Goal: Communication & Community: Answer question/provide support

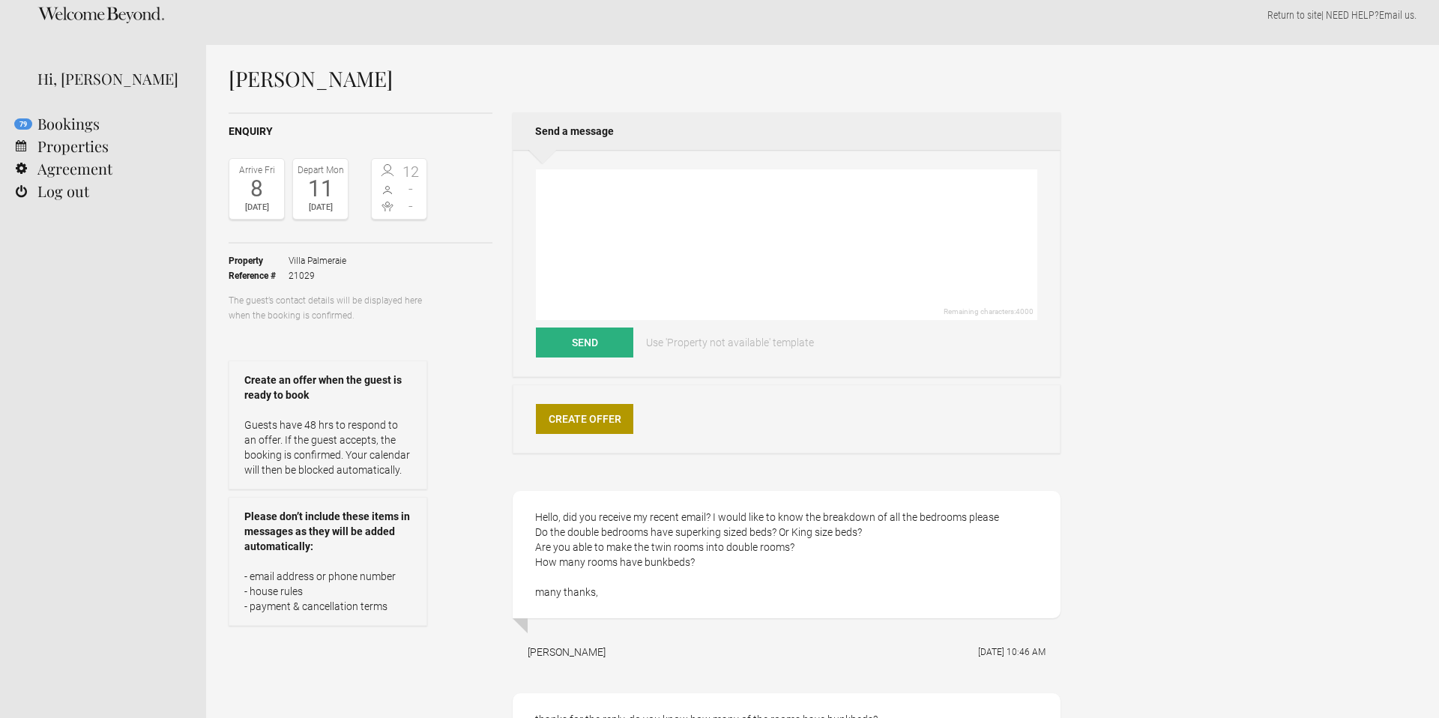
scroll to position [79, 0]
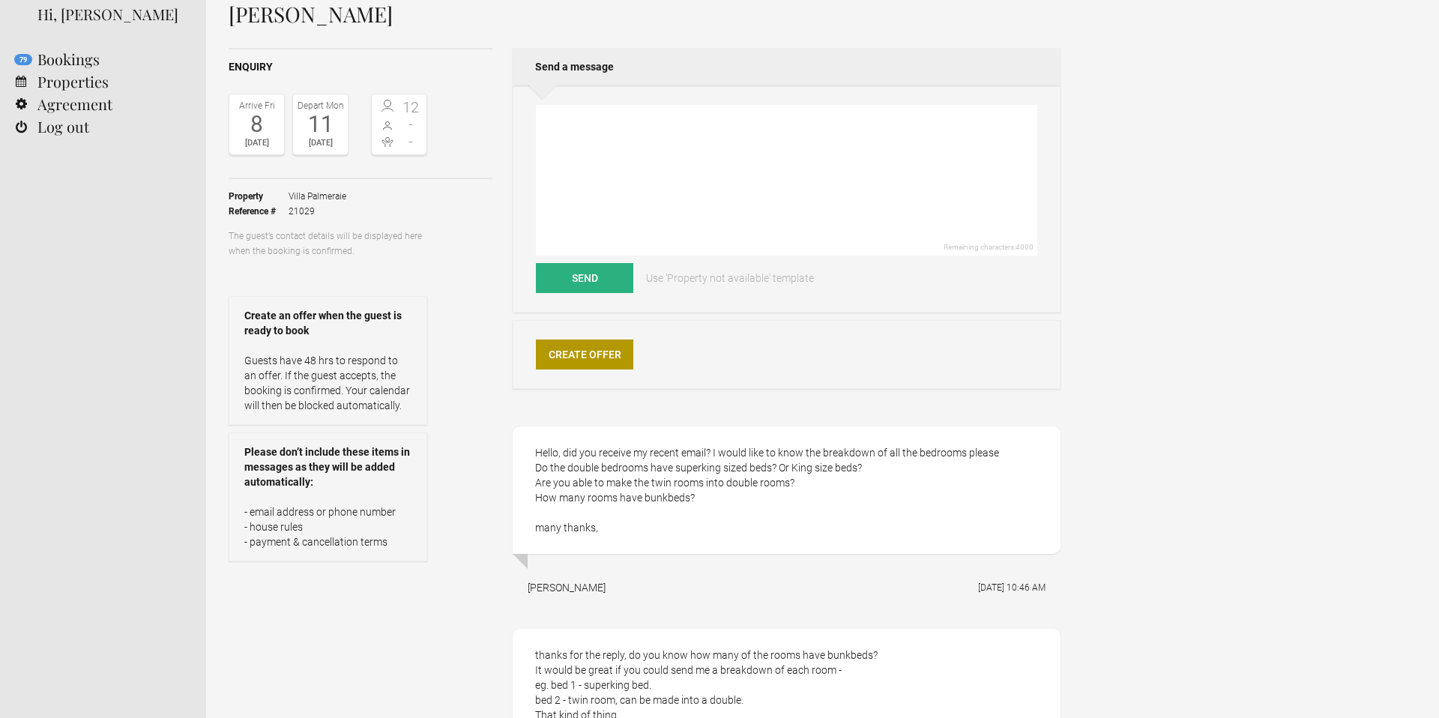
click at [322, 197] on span "Villa Palmeraie" at bounding box center [318, 196] width 58 height 15
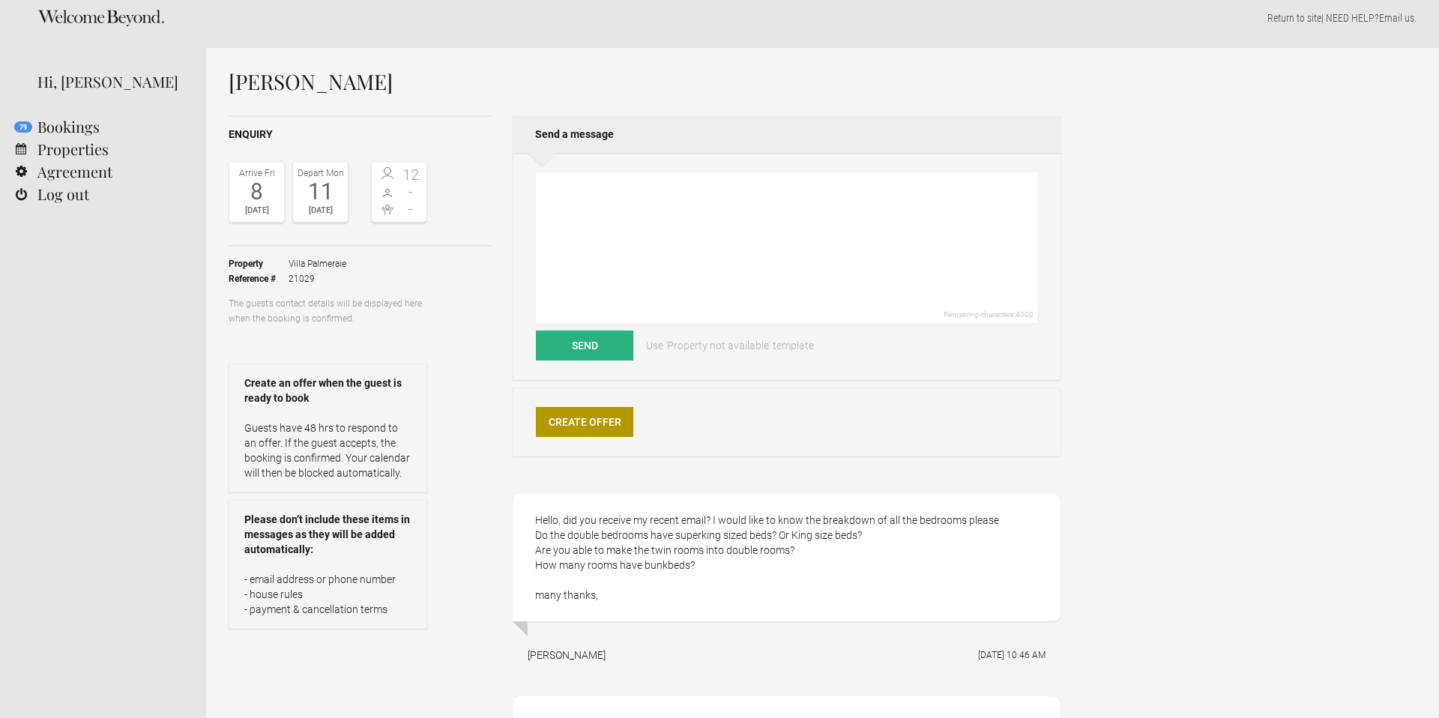
scroll to position [1, 0]
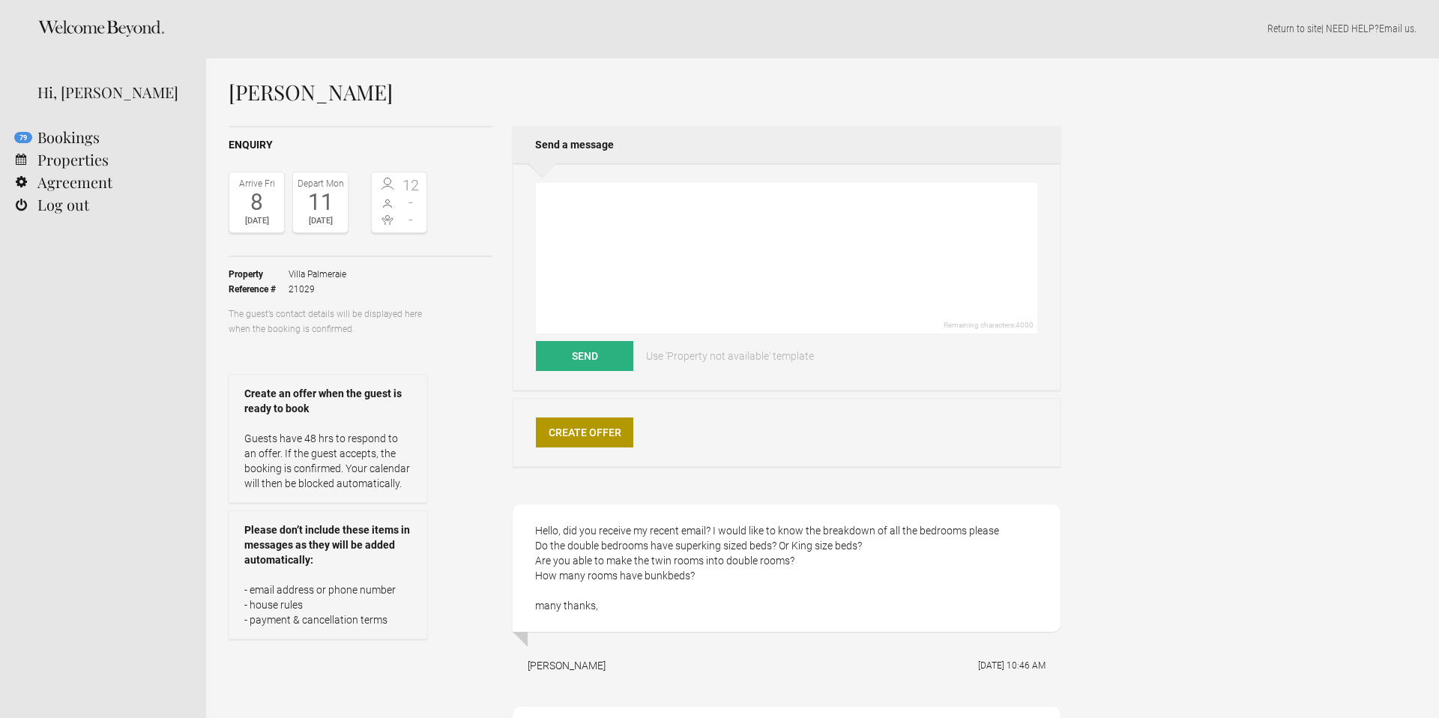
drag, startPoint x: 262, startPoint y: 288, endPoint x: 270, endPoint y: 287, distance: 7.5
click at [262, 288] on strong "Reference #" at bounding box center [259, 289] width 60 height 15
drag, startPoint x: 360, startPoint y: 274, endPoint x: 305, endPoint y: 272, distance: 55.5
click at [289, 274] on ul "Property Villa Palmeraie Reference # 21029" at bounding box center [328, 281] width 199 height 49
click at [59, 157] on link "Properties" at bounding box center [103, 159] width 206 height 22
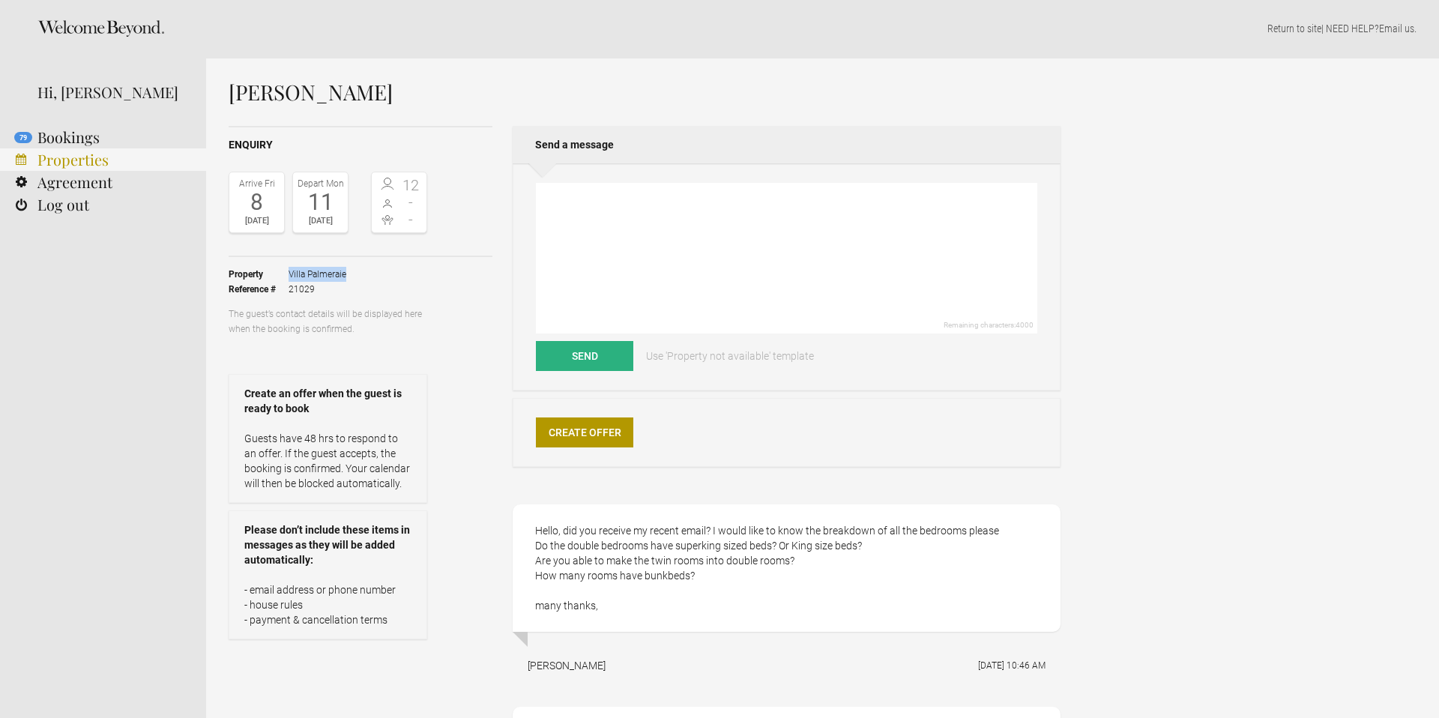
scroll to position [0, 0]
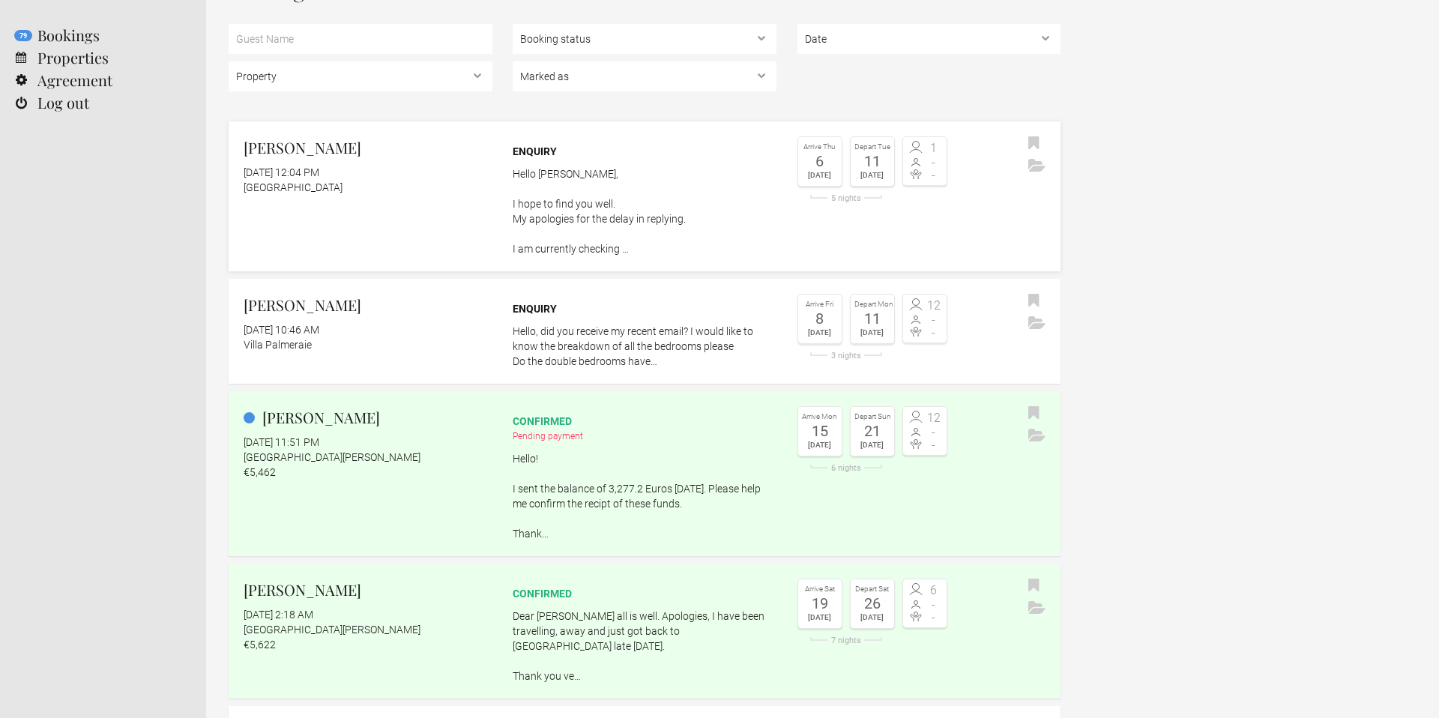
scroll to position [106, 0]
click at [967, 321] on div "Arrive [DATE] Depart [DATE] 3 nights 12 - -" at bounding box center [929, 324] width 264 height 66
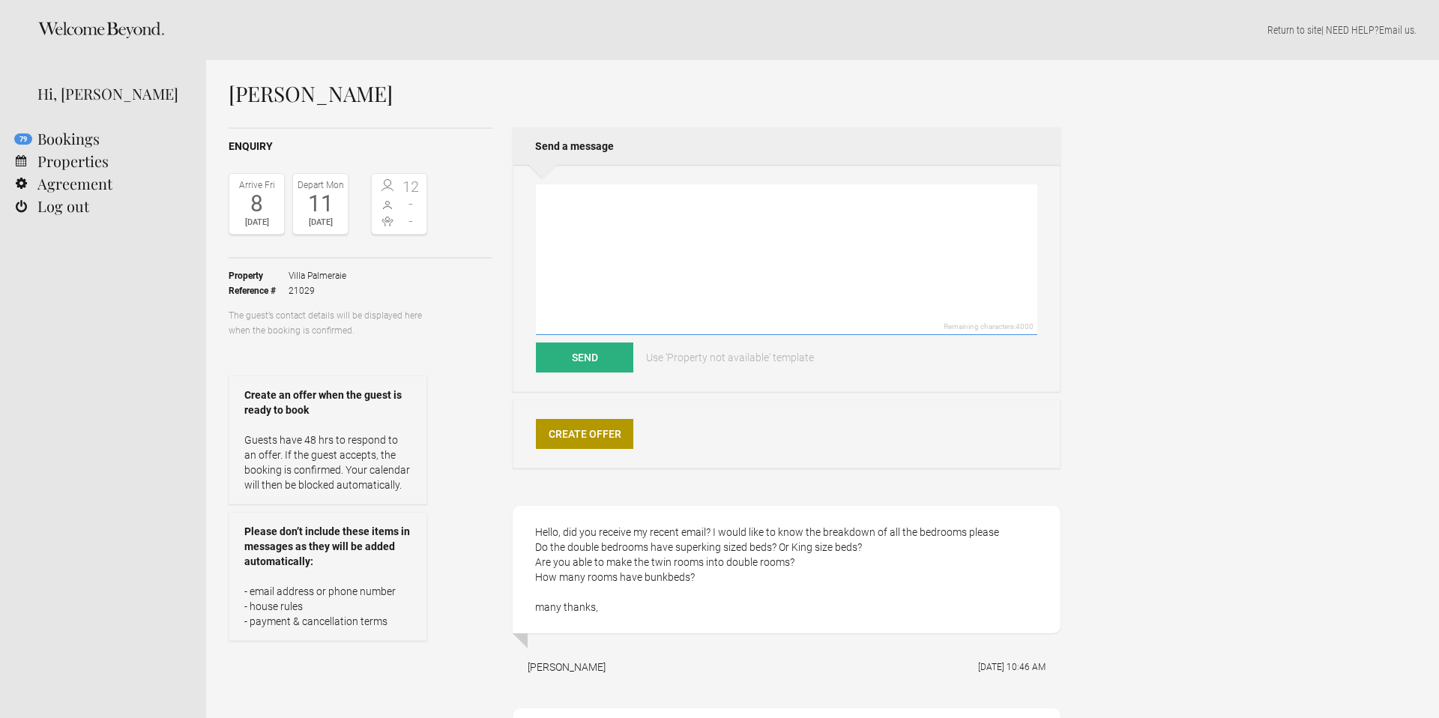
click at [700, 253] on textarea at bounding box center [786, 259] width 501 height 151
paste textarea "Bedrooms Room 1 Room, Ground level, direct access to the garden. This bedroom h…"
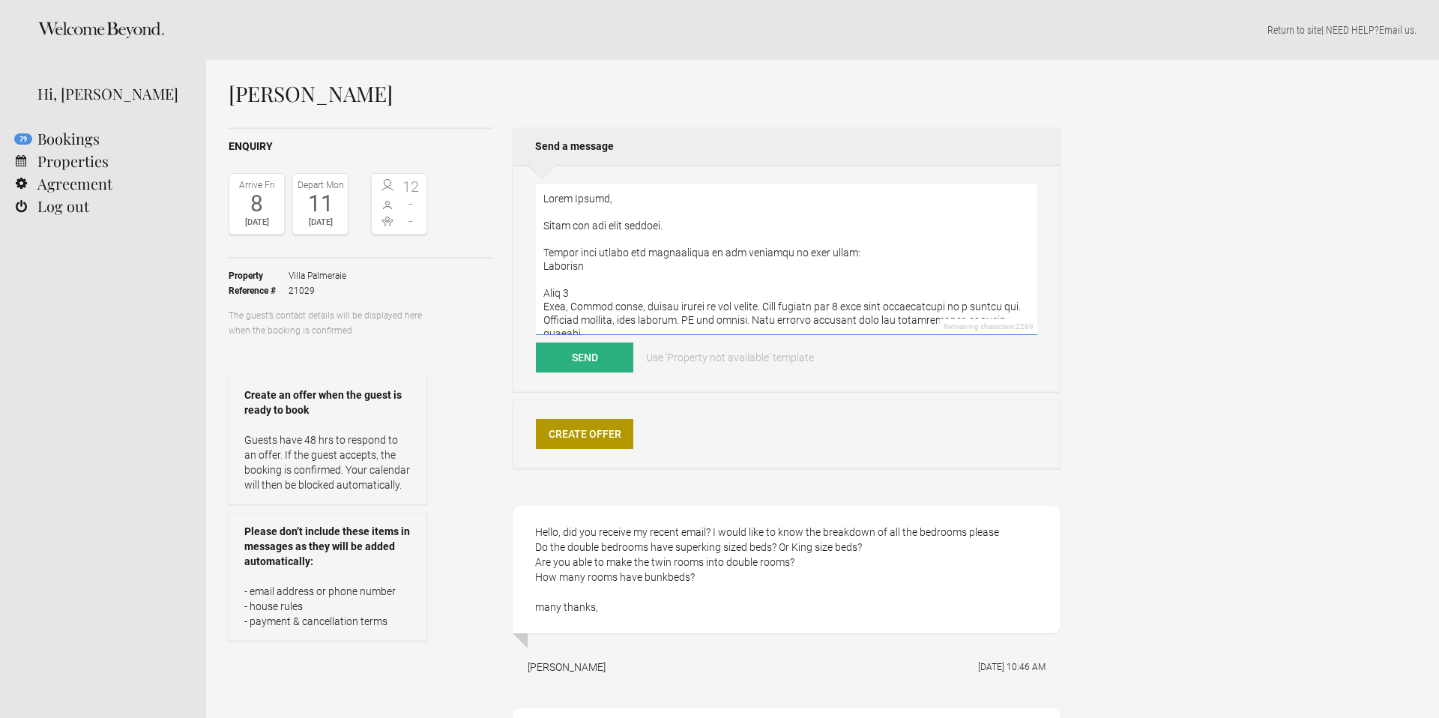
click at [849, 252] on textarea at bounding box center [786, 259] width 501 height 151
click at [674, 263] on textarea at bounding box center [786, 259] width 501 height 151
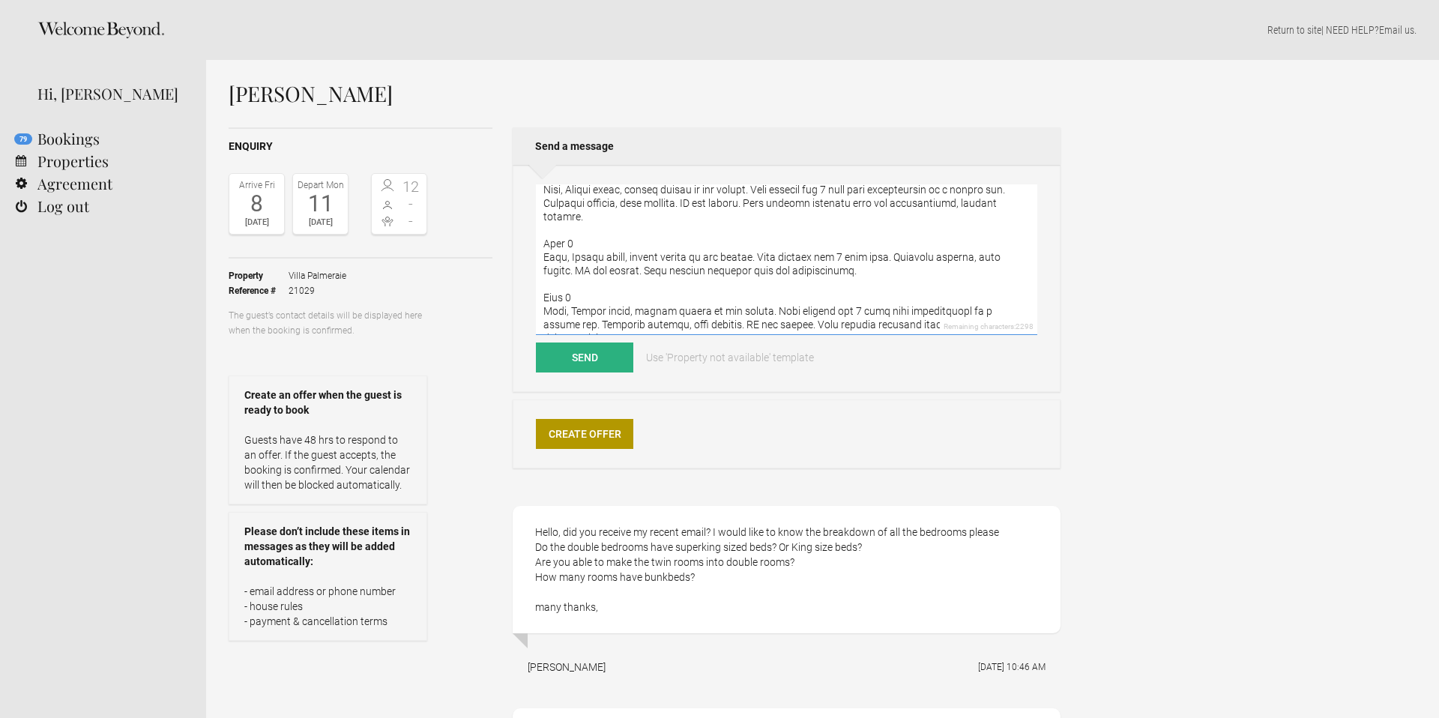
scroll to position [108, 0]
click at [925, 548] on div "Hello, did you receive my recent email? I would like to know the breakdown of a…" at bounding box center [787, 569] width 548 height 127
drag, startPoint x: 778, startPoint y: 570, endPoint x: 729, endPoint y: 571, distance: 48.7
click at [770, 569] on div "Hello, did you receive my recent email? I would like to know the breakdown of a…" at bounding box center [787, 569] width 548 height 127
drag, startPoint x: 708, startPoint y: 571, endPoint x: 698, endPoint y: 575, distance: 10.4
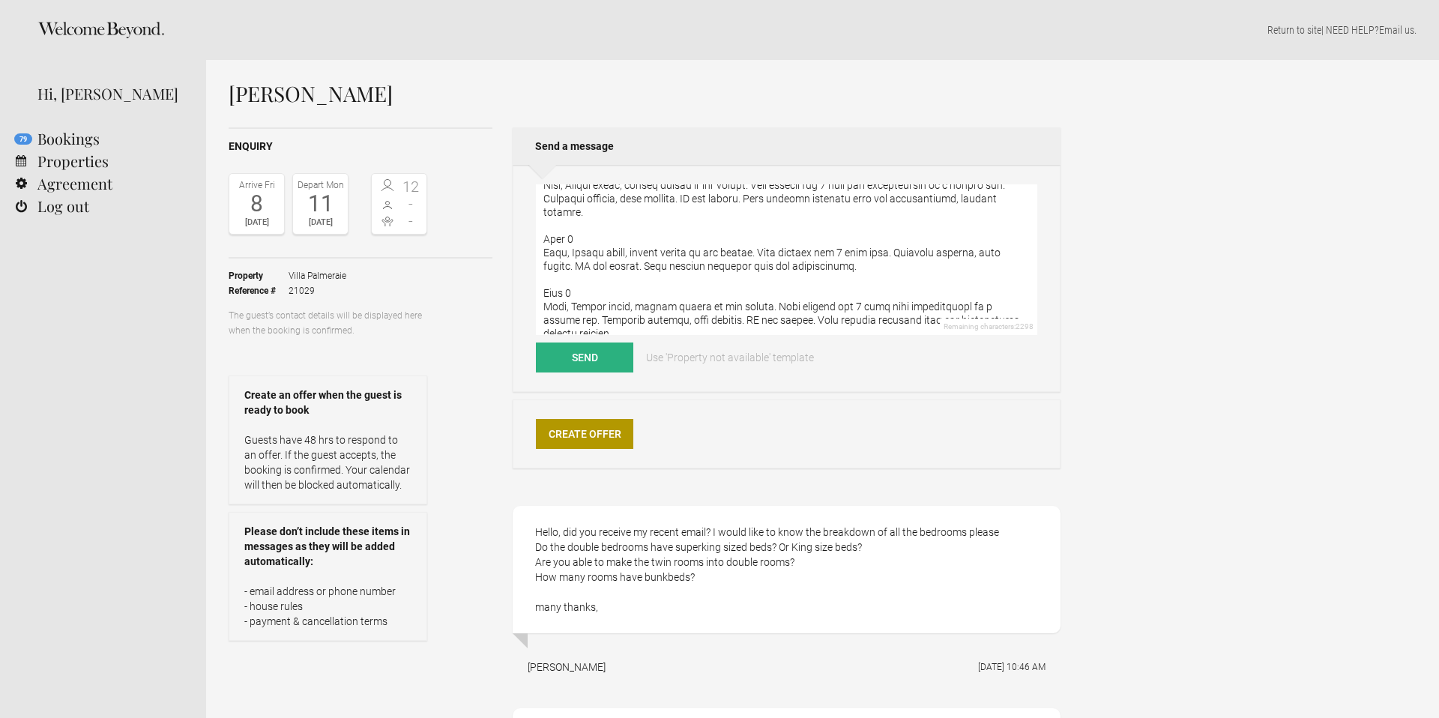
click at [708, 571] on div "Hello, did you receive my recent email? I would like to know the breakdown of a…" at bounding box center [787, 569] width 548 height 127
drag, startPoint x: 701, startPoint y: 573, endPoint x: 642, endPoint y: 576, distance: 60.0
click at [645, 576] on div "Hello, did you receive my recent email? I would like to know the breakdown of a…" at bounding box center [787, 569] width 548 height 127
copy div "bunkbeds?"
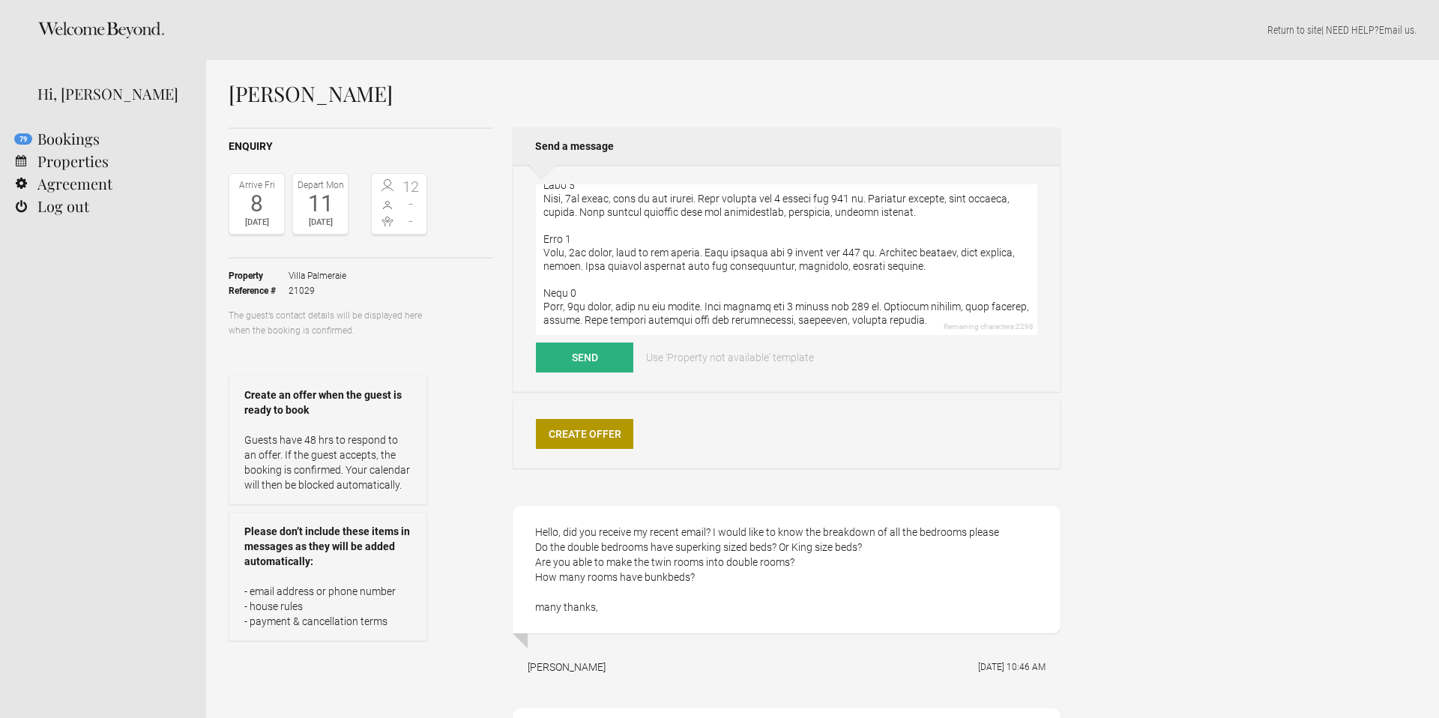
scroll to position [17, 0]
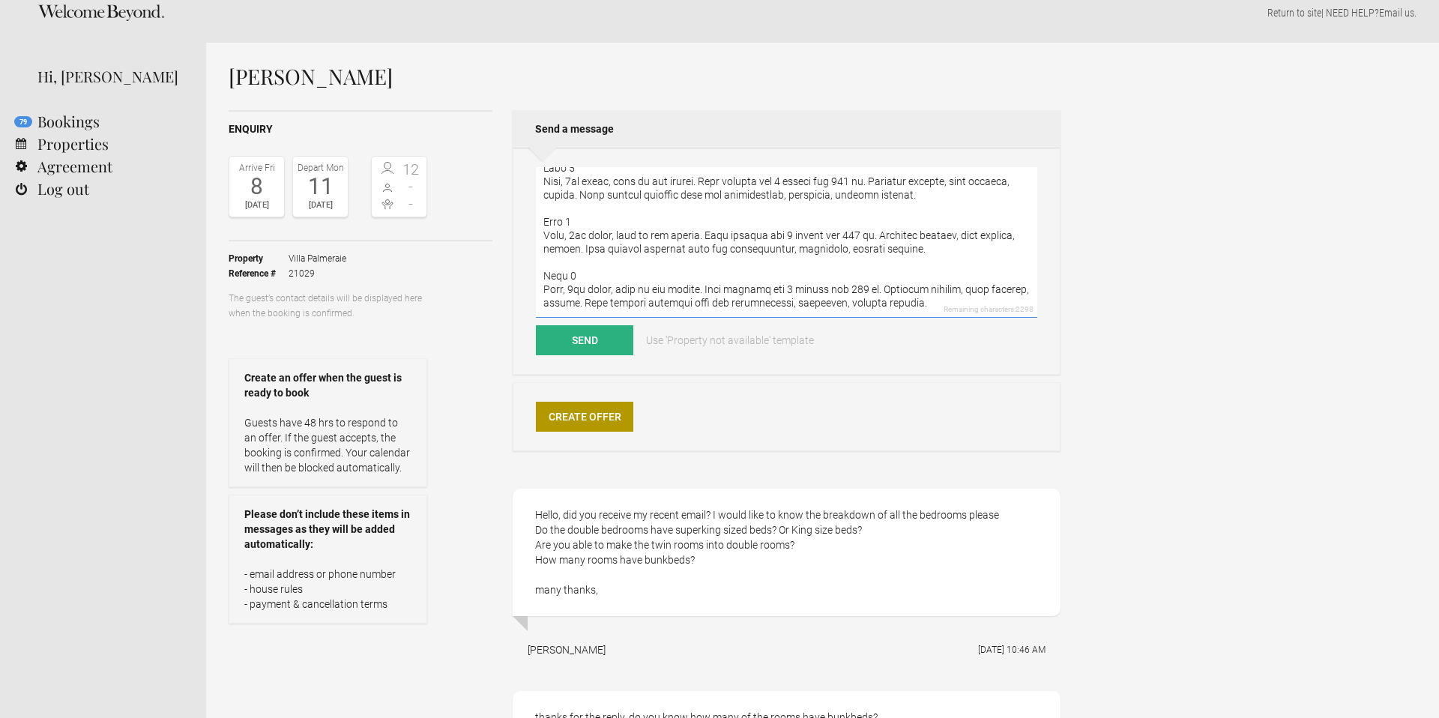
click at [965, 304] on textarea at bounding box center [786, 242] width 501 height 151
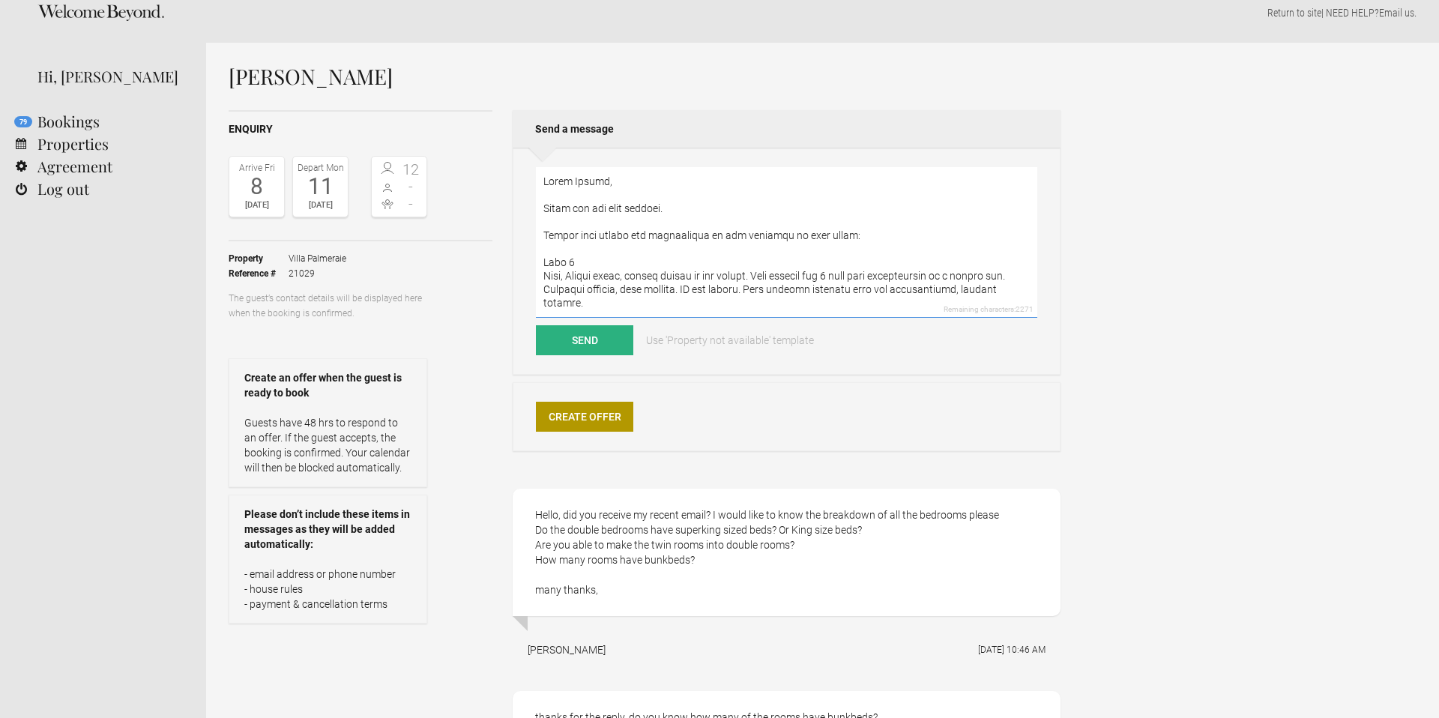
scroll to position [0, 0]
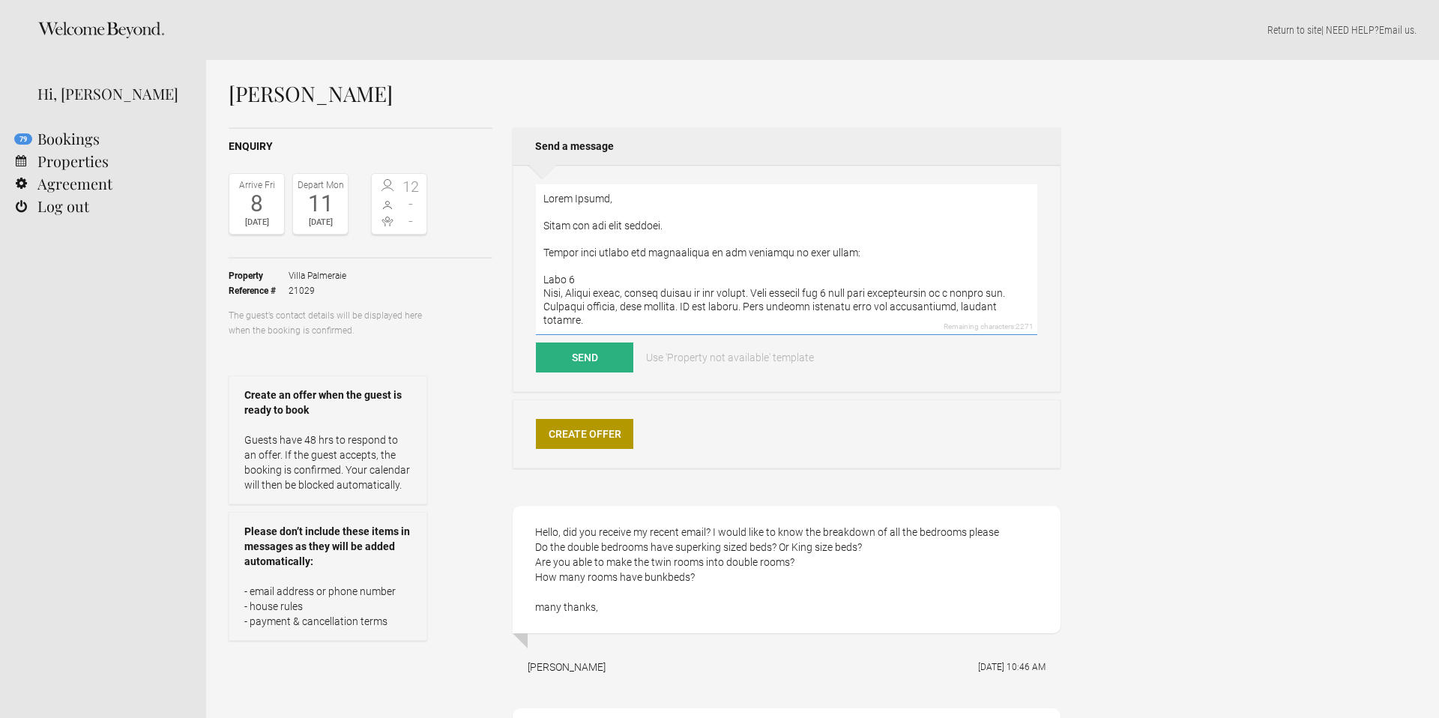
type textarea "Hello Rachel, Thank you for your message. Please find bellow the description of…"
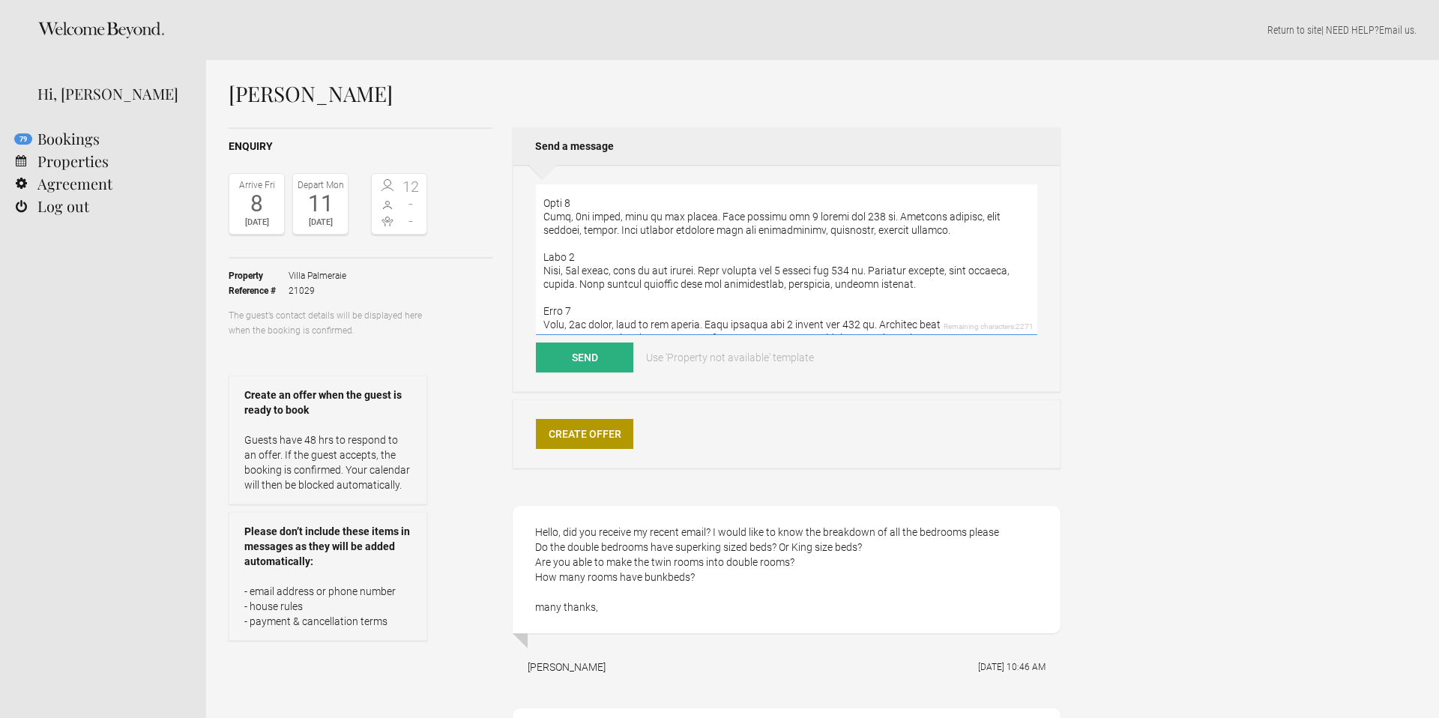
scroll to position [418, 0]
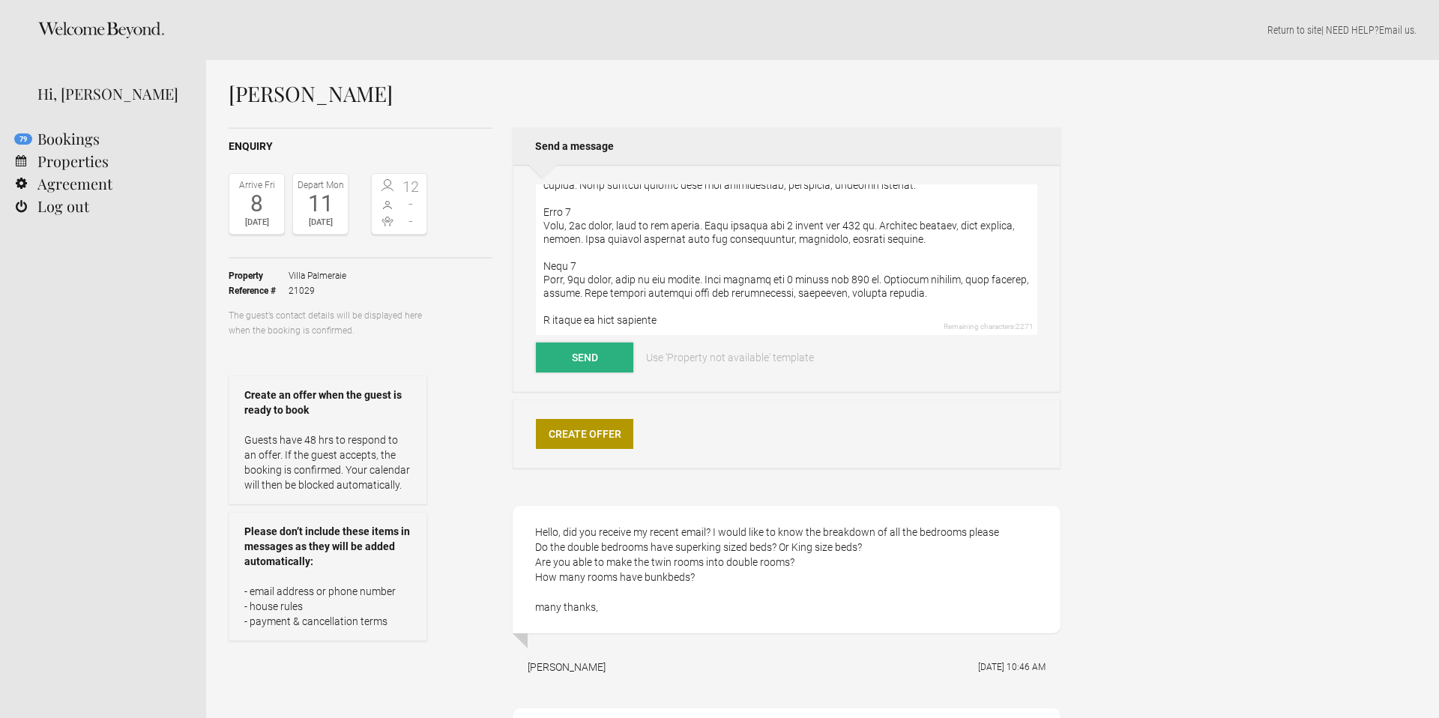
click at [604, 365] on button "Send" at bounding box center [584, 357] width 97 height 30
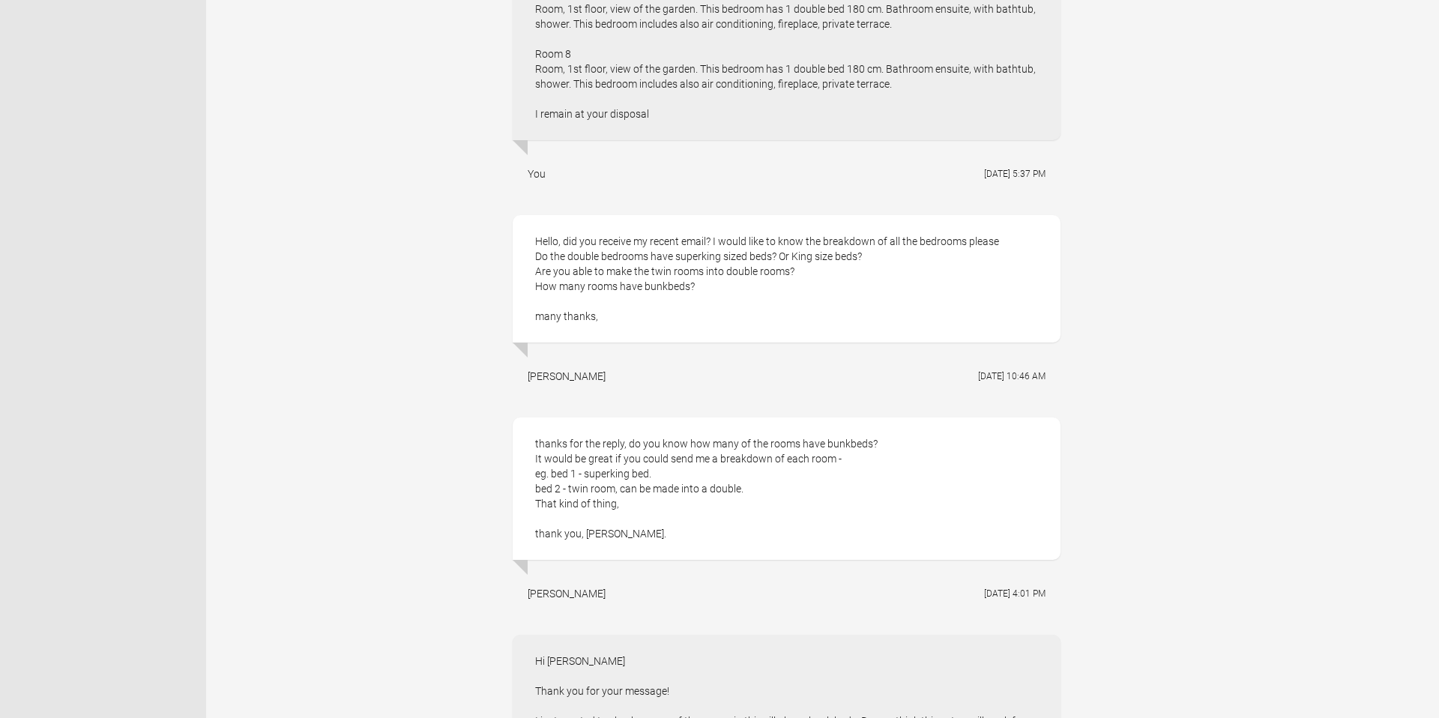
scroll to position [1070, 0]
